Goal: Task Accomplishment & Management: Use online tool/utility

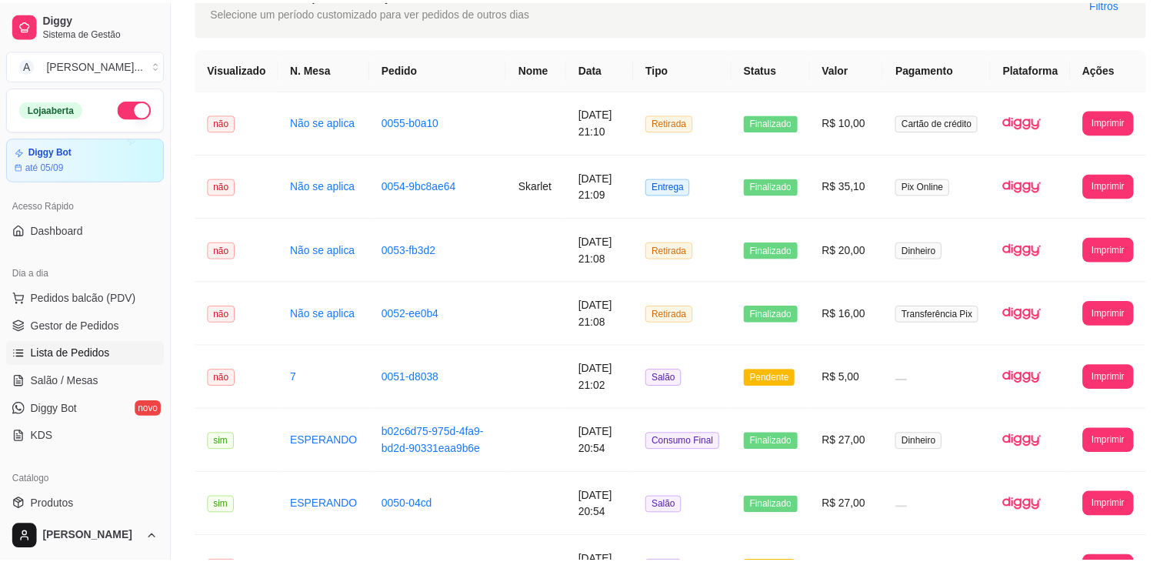
scroll to position [91, 0]
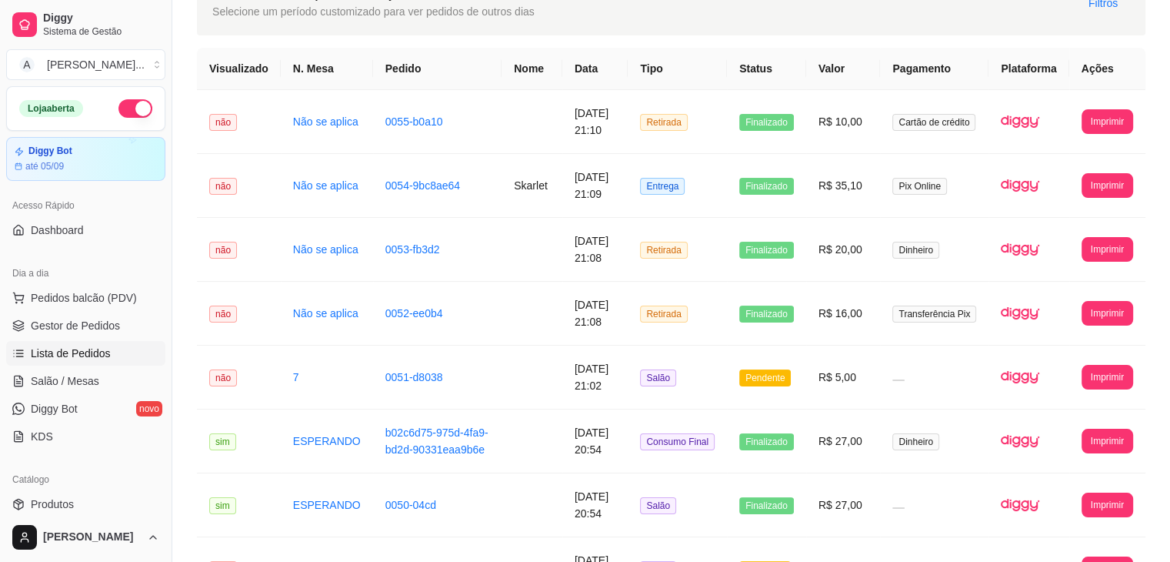
click at [787, 62] on th "Status" at bounding box center [766, 69] width 79 height 42
click at [98, 294] on span "Pedidos balcão (PDV)" at bounding box center [84, 297] width 106 height 15
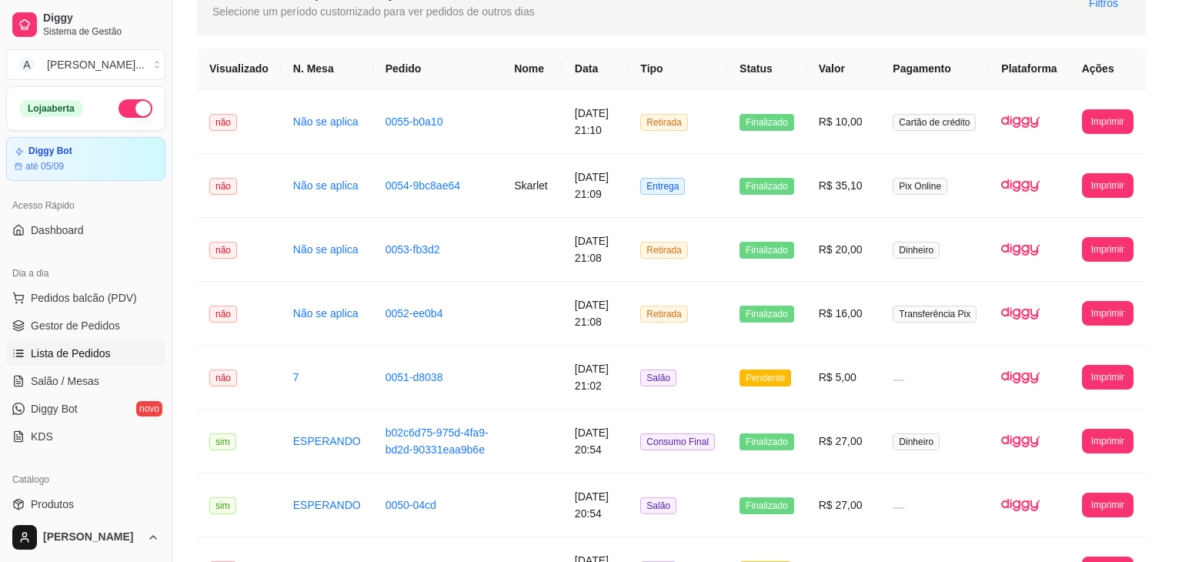
click at [388, 112] on input "Pesquisa" at bounding box center [423, 107] width 756 height 15
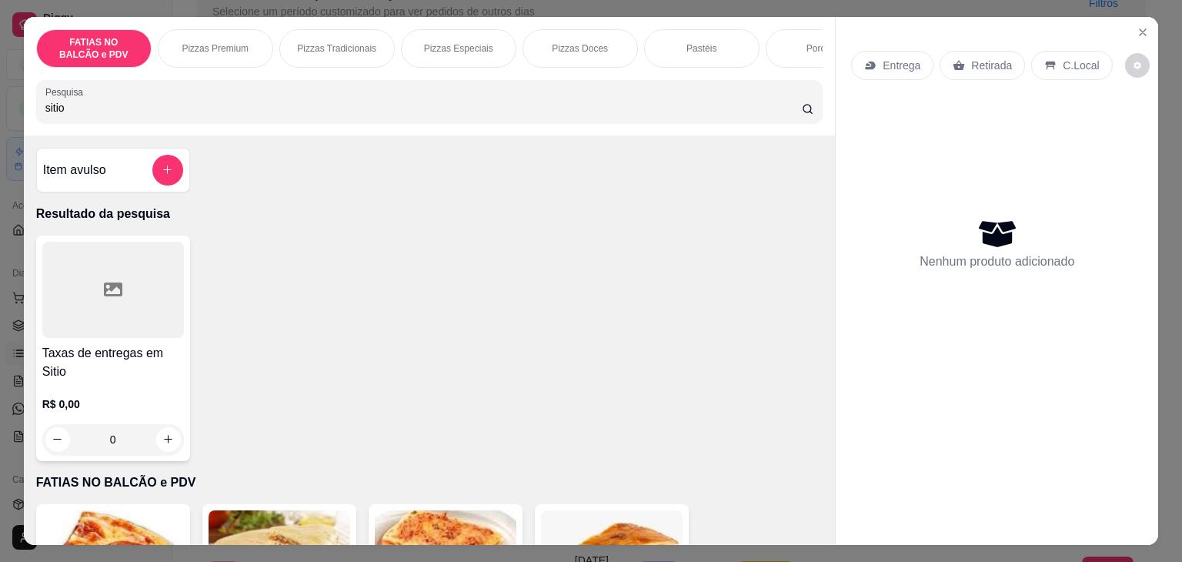
type input "sitio"
click at [104, 296] on icon at bounding box center [113, 289] width 18 height 14
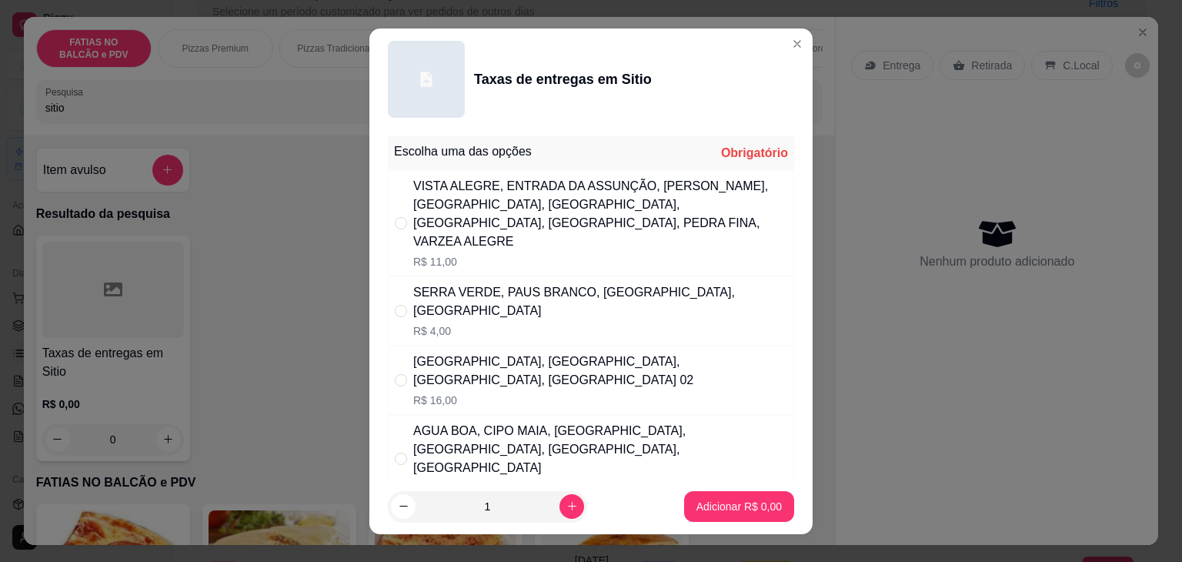
click at [526, 213] on div "VISTA ALEGRE, ENTRADA DA ASSUNÇÃO, [PERSON_NAME], [GEOGRAPHIC_DATA], [GEOGRAPHI…" at bounding box center [600, 214] width 374 height 74
radio input "true"
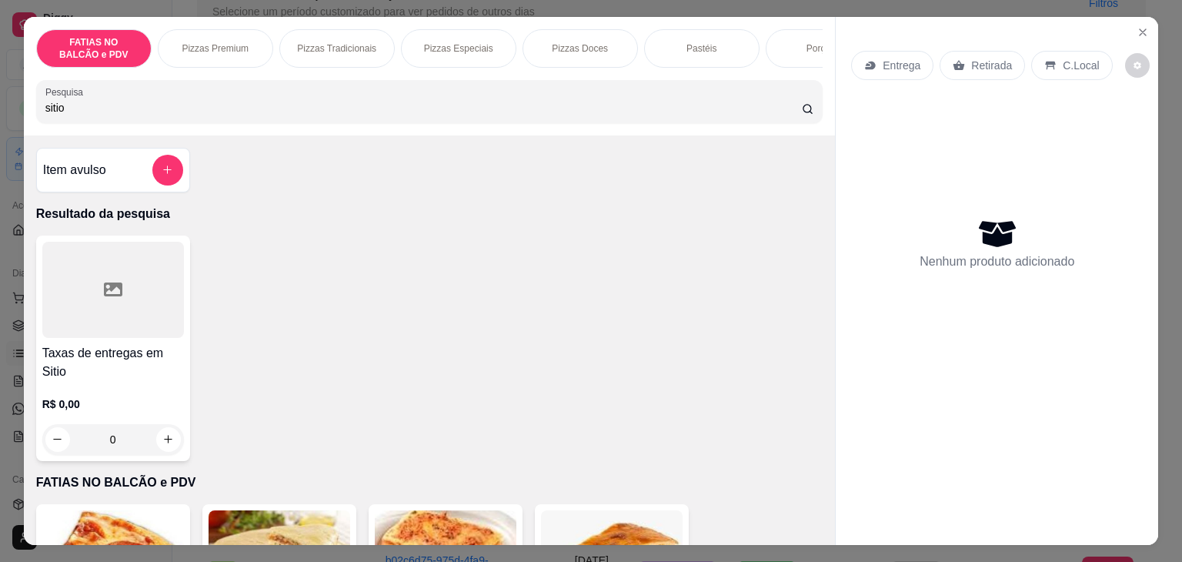
drag, startPoint x: 180, startPoint y: 113, endPoint x: 0, endPoint y: 145, distance: 182.8
click at [0, 145] on div "FATIAS NO BALCÃO e PDV Pizzas Premium Pizzas Tradicionais Pizzas Especiais Pizz…" at bounding box center [591, 281] width 1182 height 562
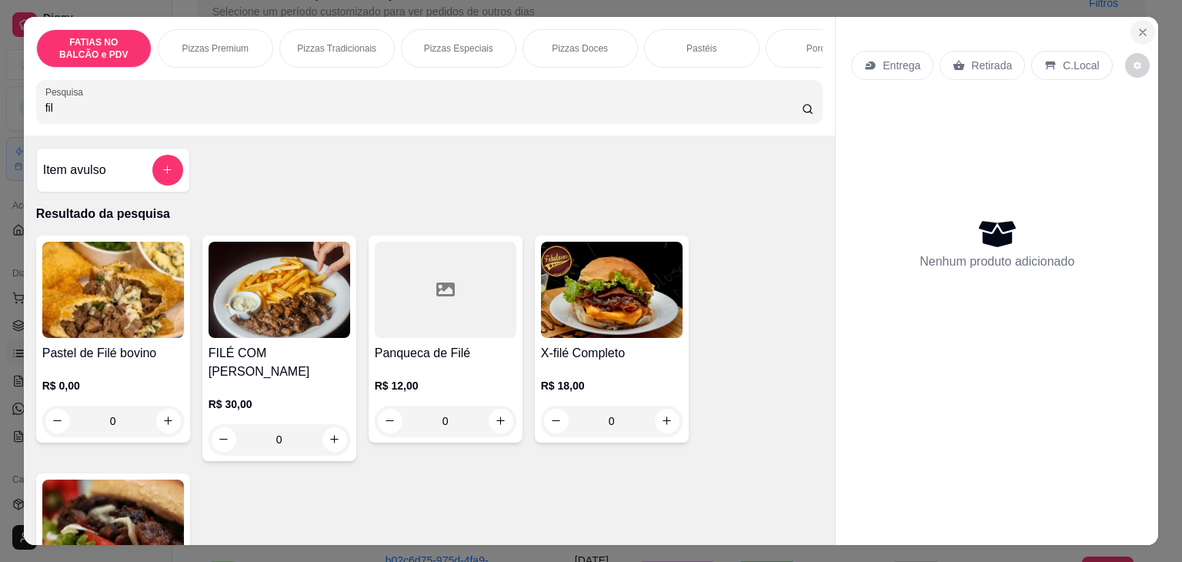
type input "fil"
click at [1142, 26] on icon "Close" at bounding box center [1143, 32] width 12 height 12
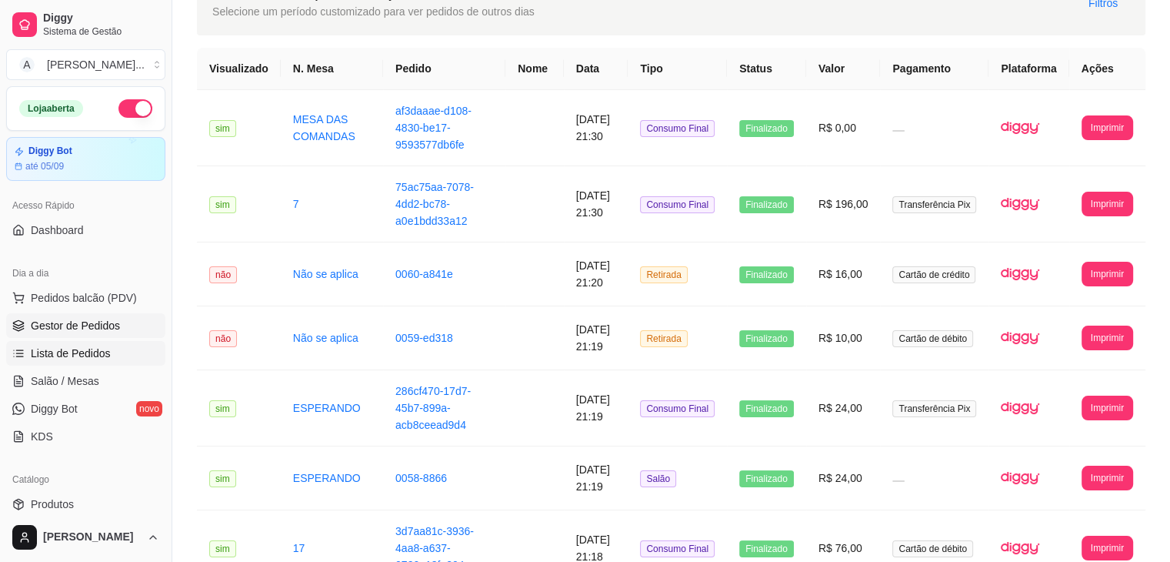
click at [93, 316] on link "Gestor de Pedidos" at bounding box center [85, 325] width 159 height 25
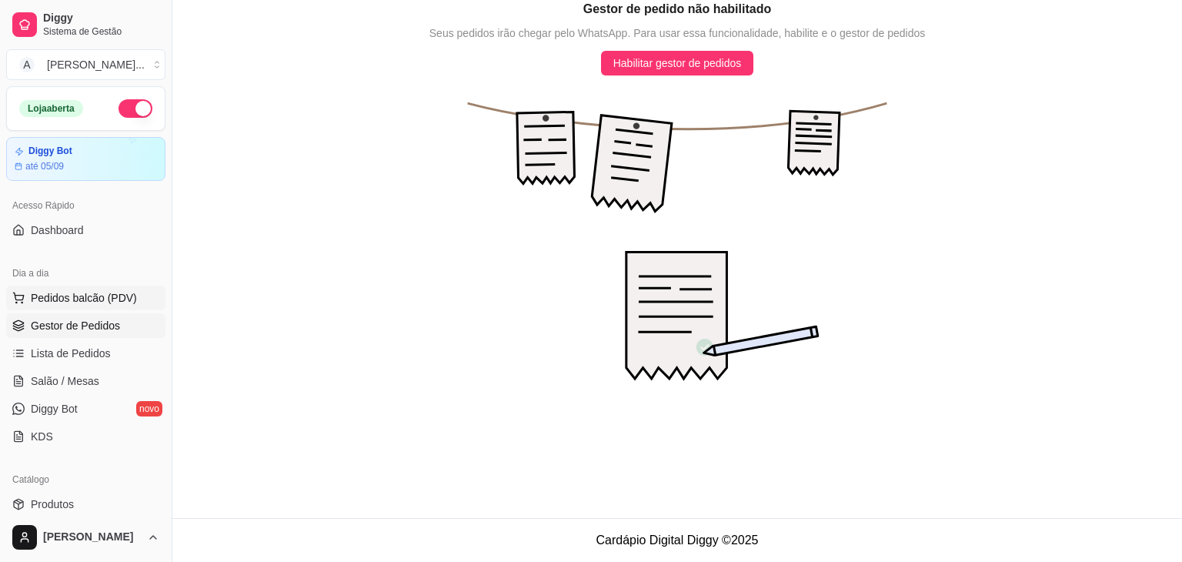
click at [96, 305] on button "Pedidos balcão (PDV)" at bounding box center [85, 297] width 159 height 25
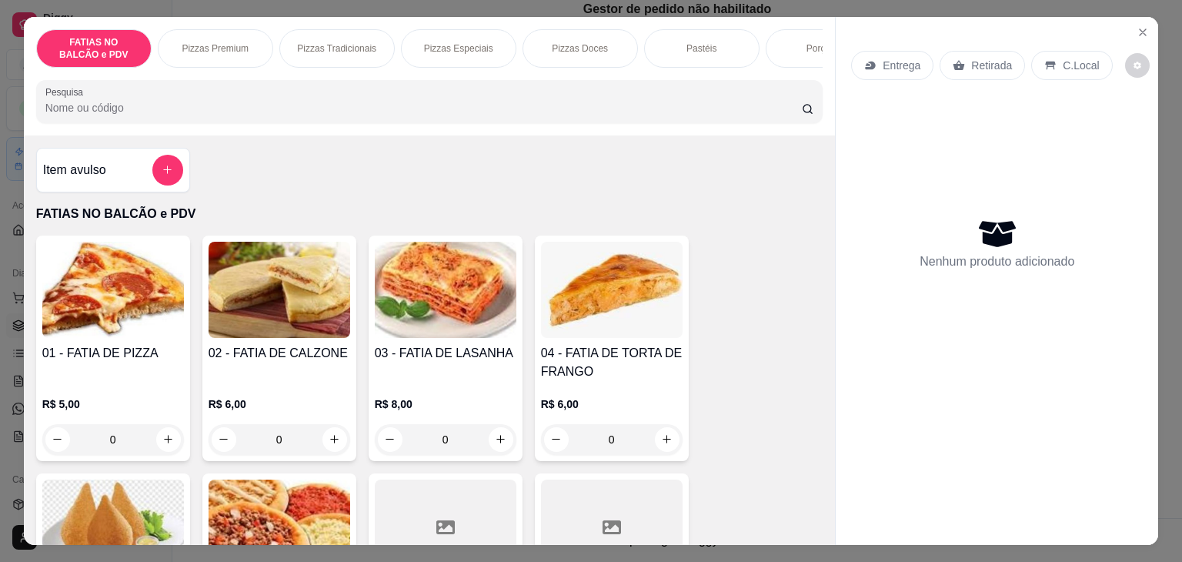
click at [462, 32] on div "Pizzas Especiais" at bounding box center [458, 48] width 115 height 38
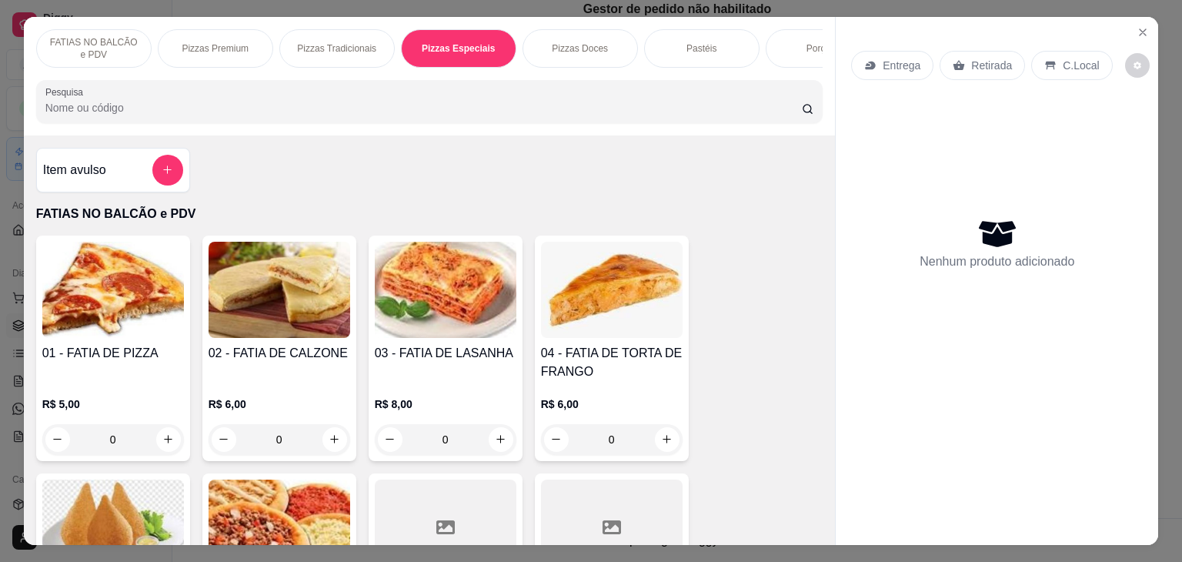
scroll to position [38, 0]
